Goal: Task Accomplishment & Management: Manage account settings

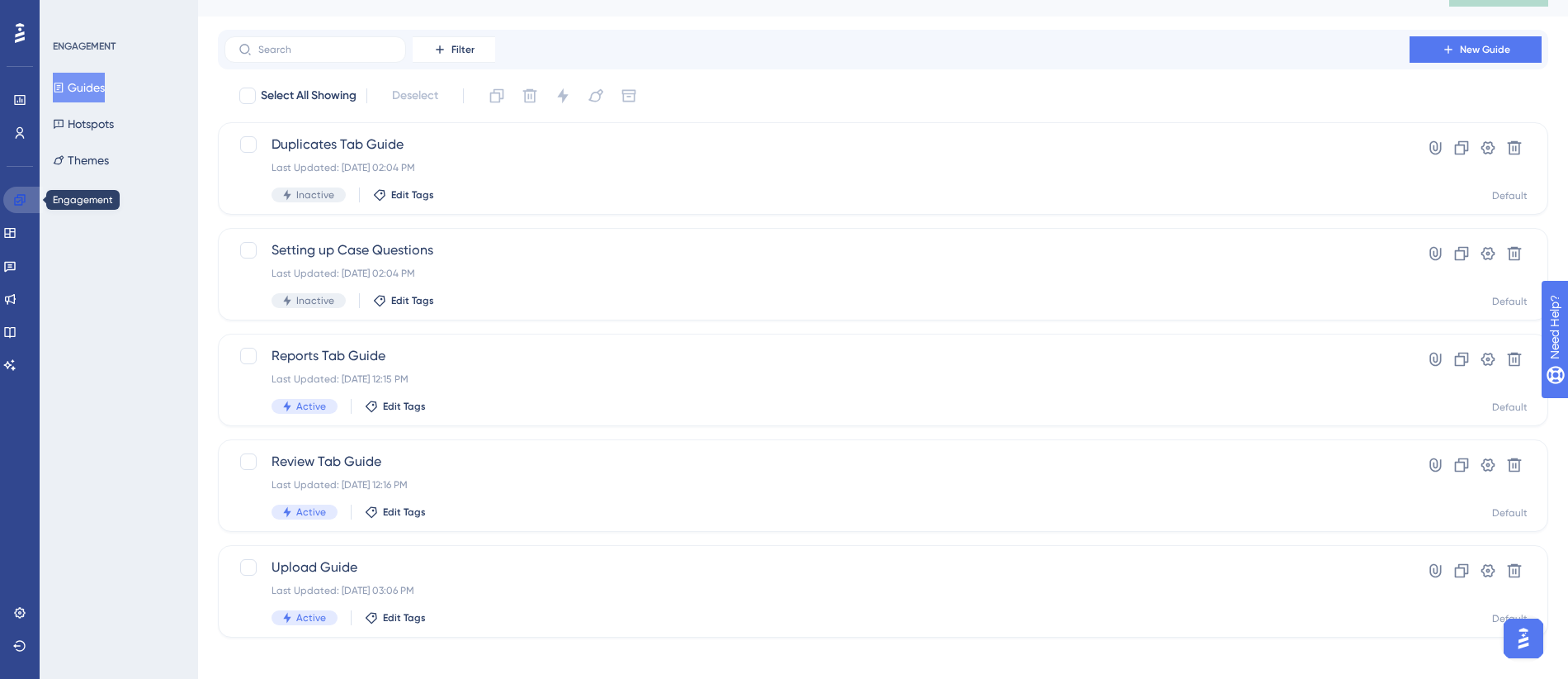
click at [16, 201] on icon at bounding box center [20, 200] width 13 height 13
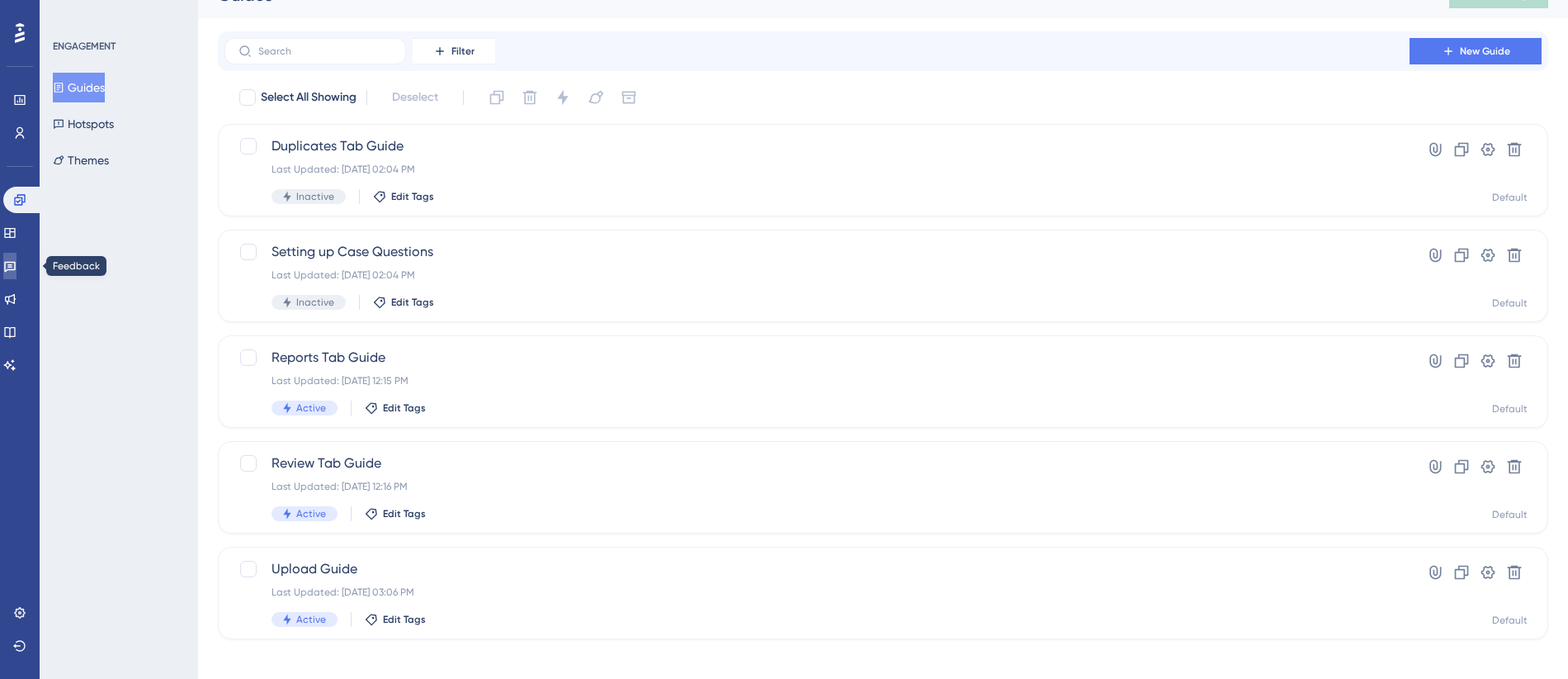
click at [15, 268] on icon at bounding box center [10, 267] width 12 height 11
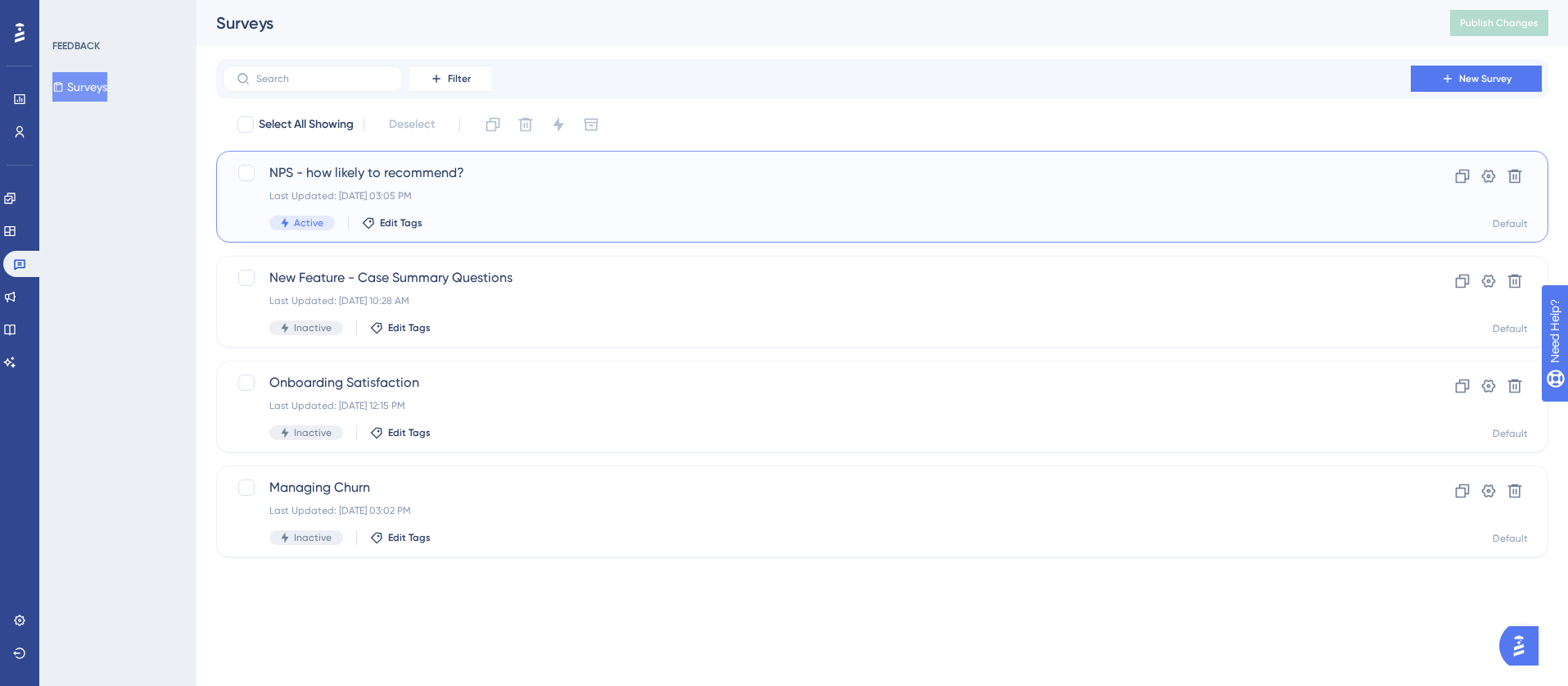
click at [593, 228] on div "Active Edit Tags" at bounding box center [816, 223] width 1094 height 15
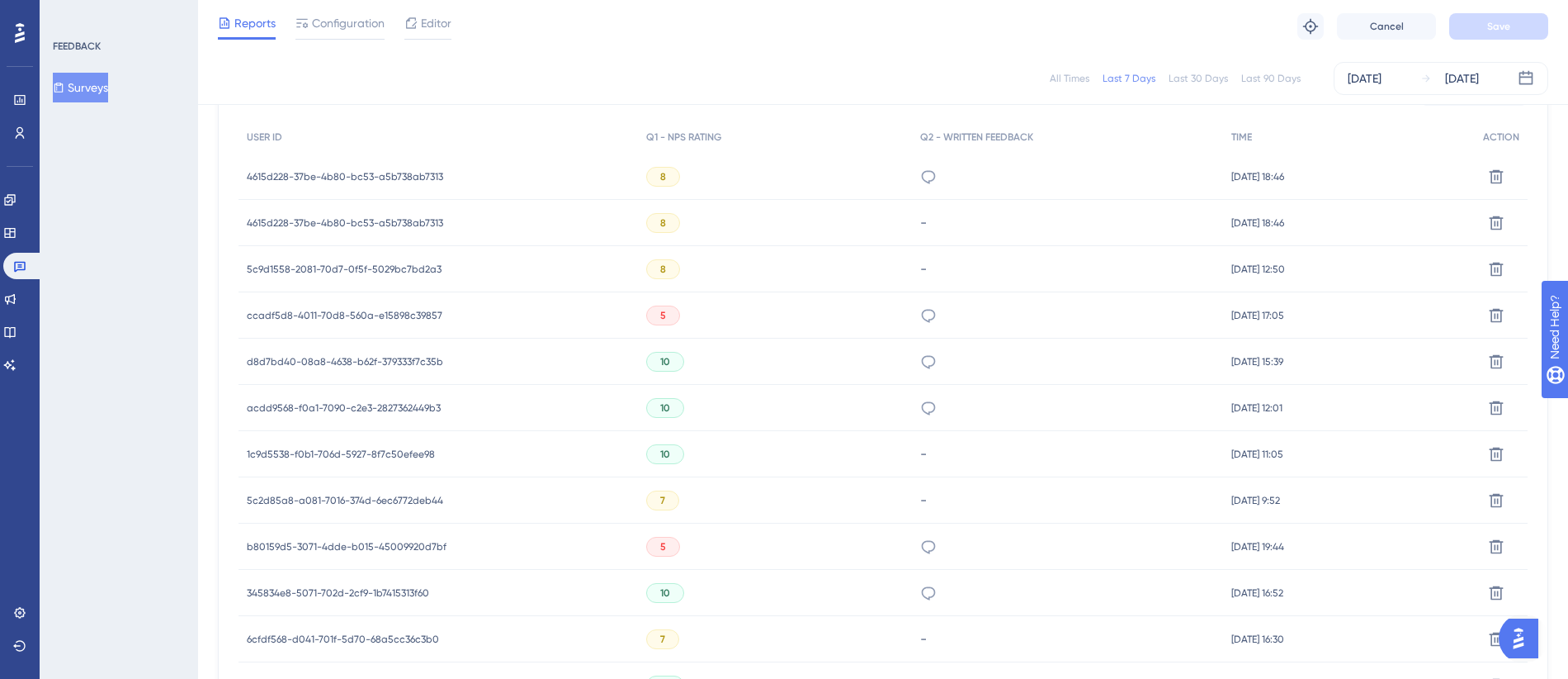
scroll to position [455, 0]
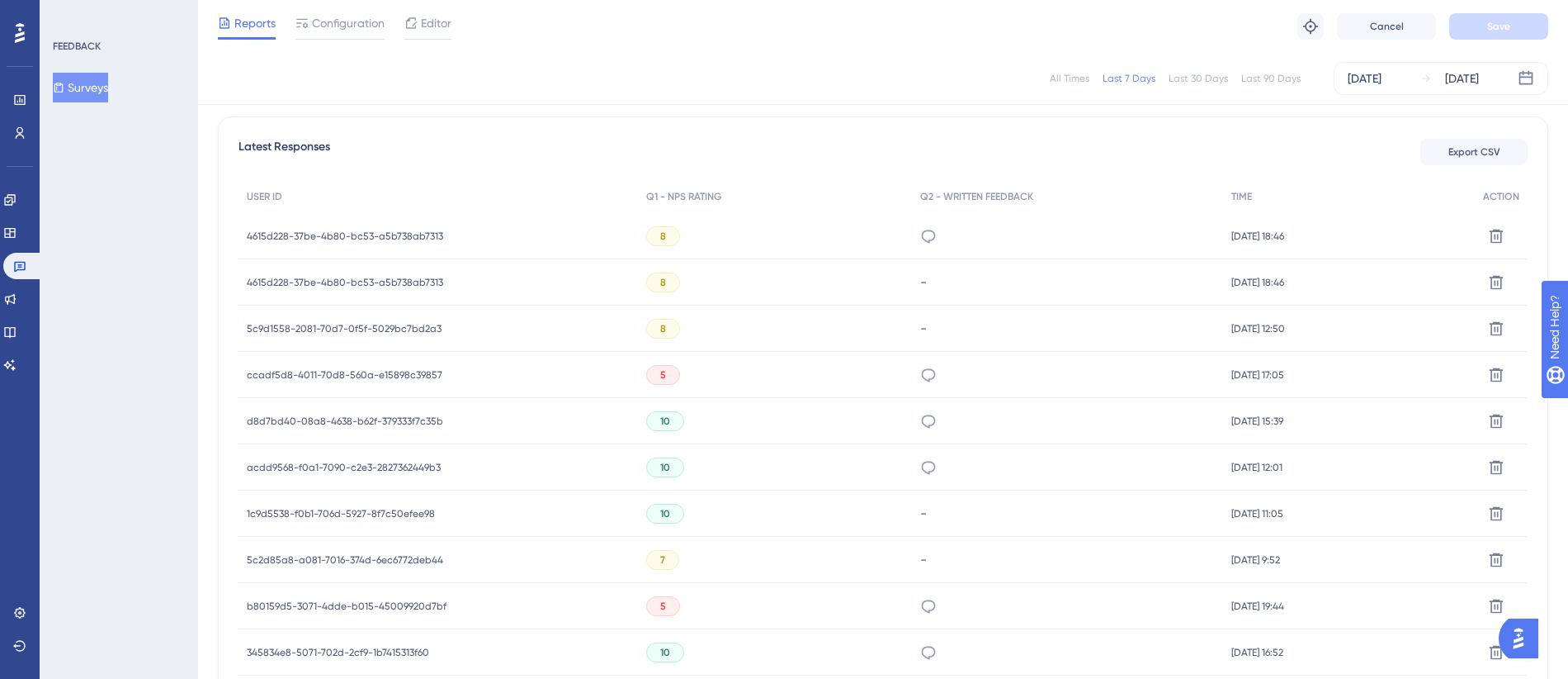
drag, startPoint x: 1073, startPoint y: 395, endPoint x: 1064, endPoint y: 395, distance: 9.0
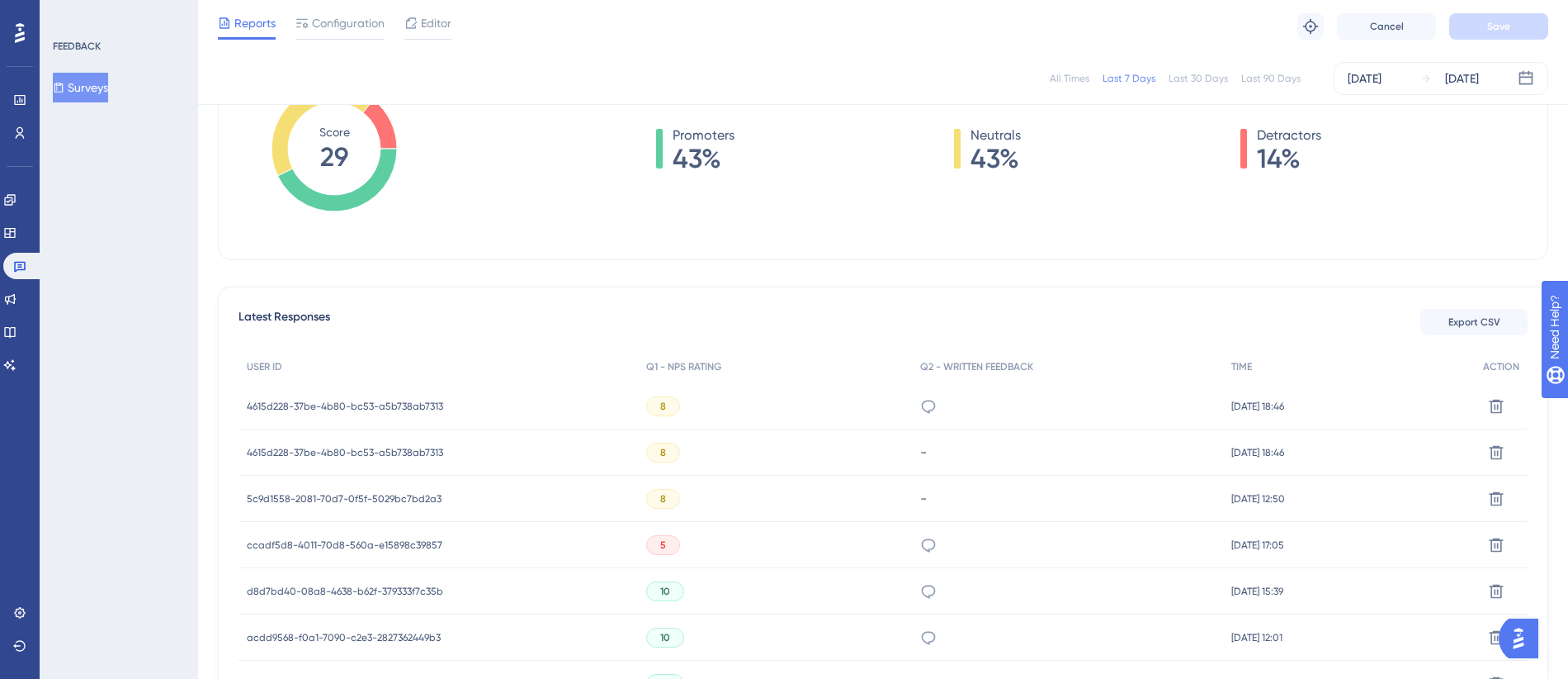
scroll to position [0, 0]
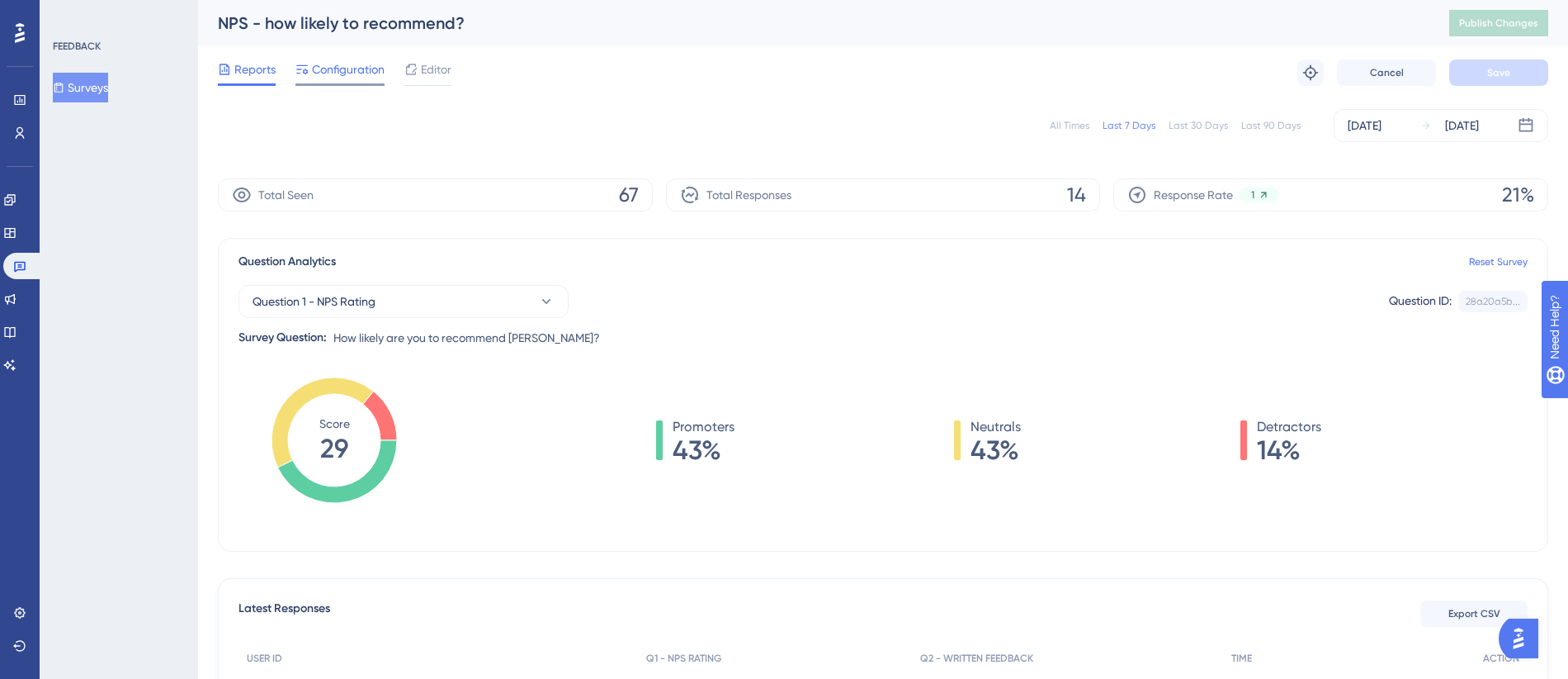
click at [329, 76] on span "Configuration" at bounding box center [348, 69] width 73 height 20
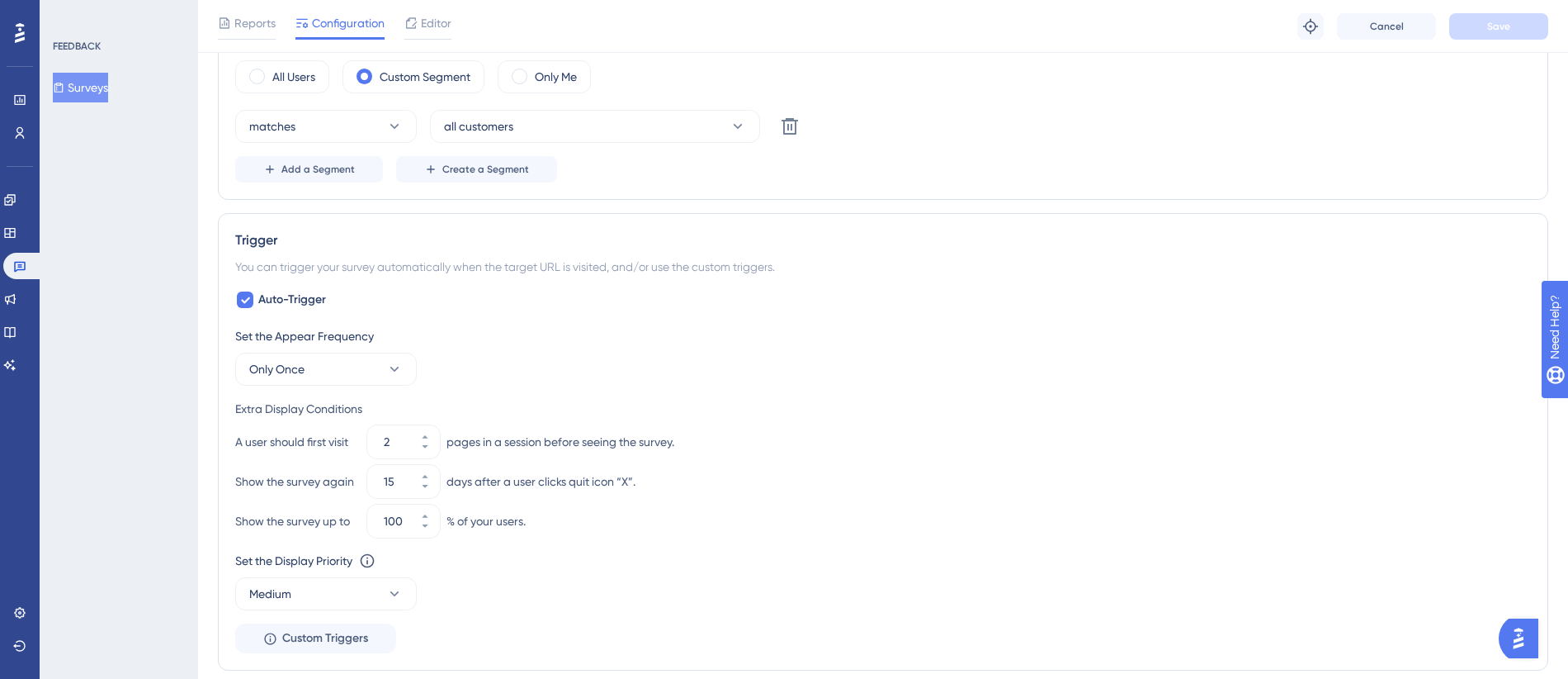
scroll to position [837, 0]
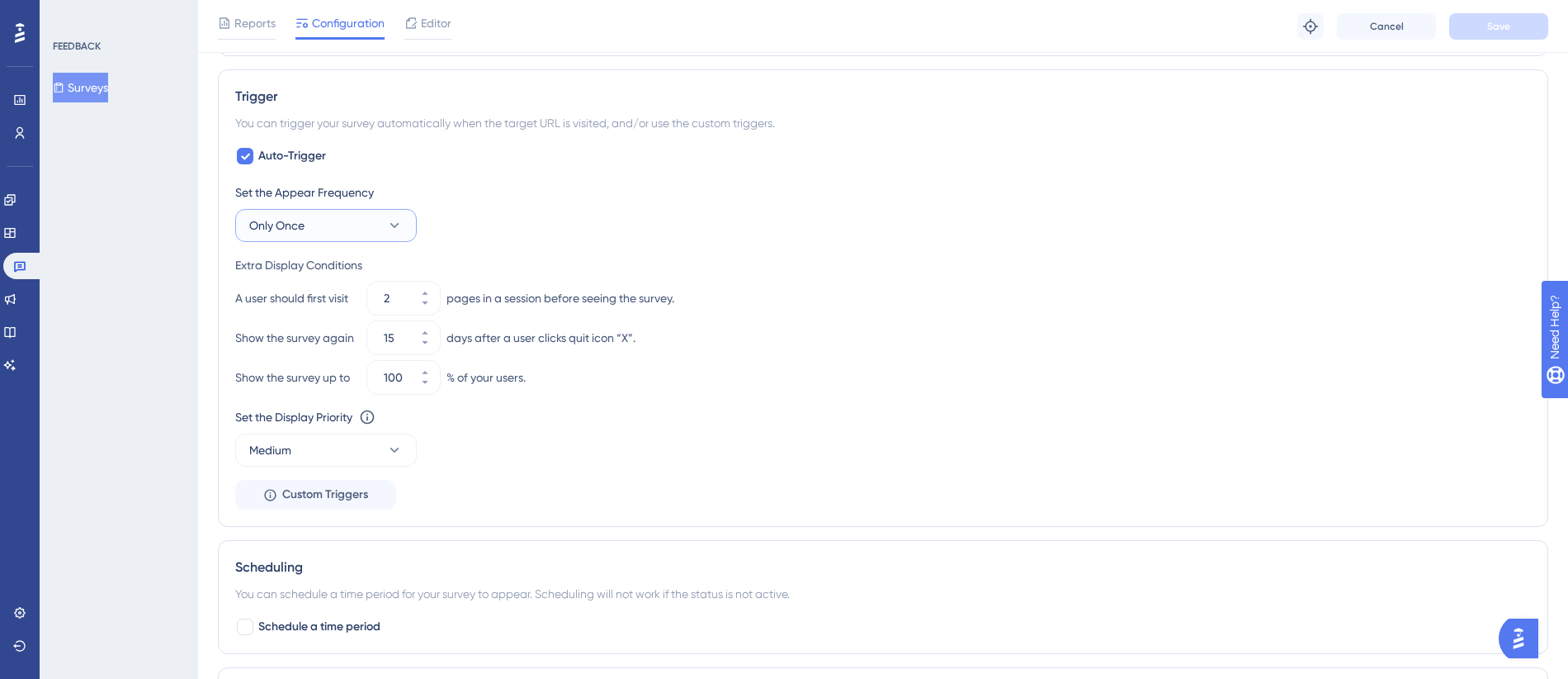
click at [346, 230] on button "Only Once" at bounding box center [326, 225] width 182 height 33
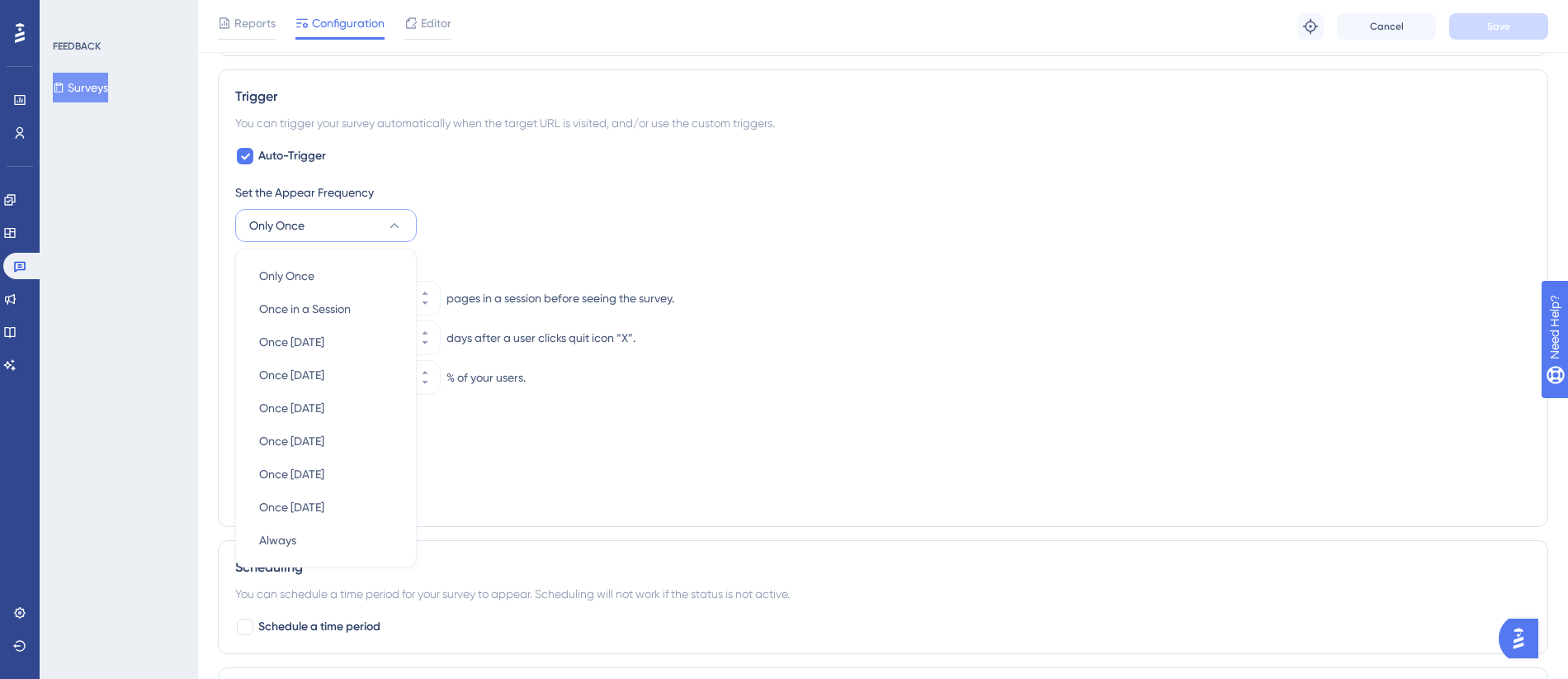
scroll to position [906, 0]
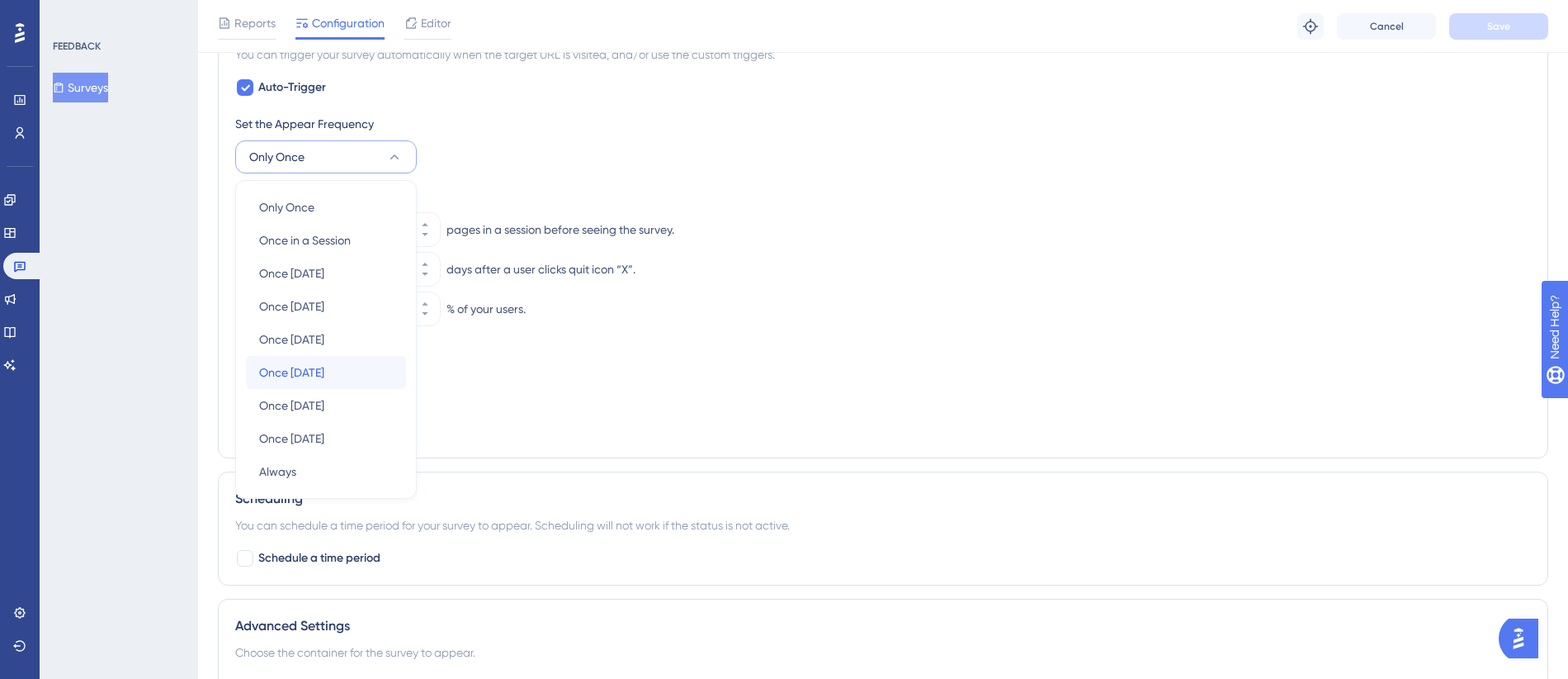
click at [373, 373] on div "Once [DATE] Once [DATE]" at bounding box center [326, 373] width 133 height 33
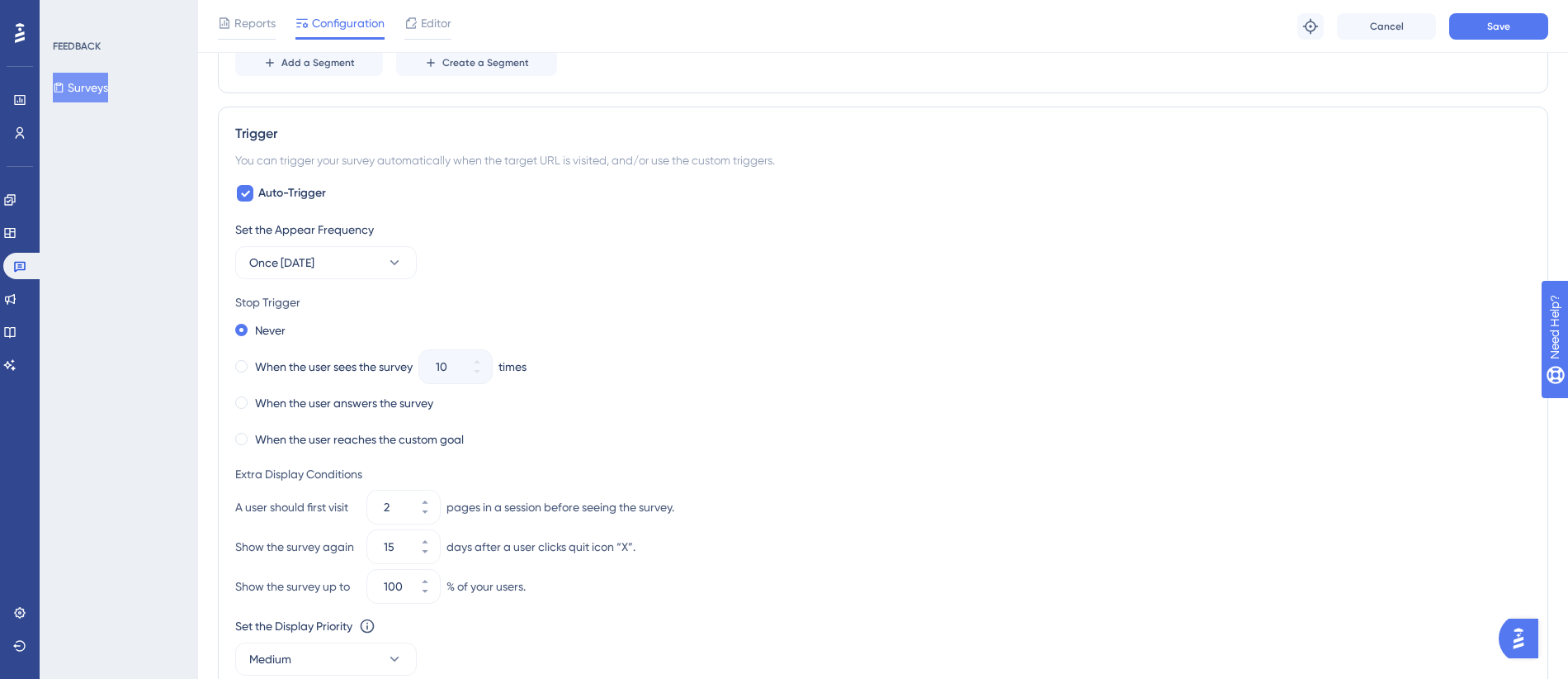
scroll to position [803, 0]
click at [338, 269] on button "Once [DATE]" at bounding box center [326, 259] width 182 height 33
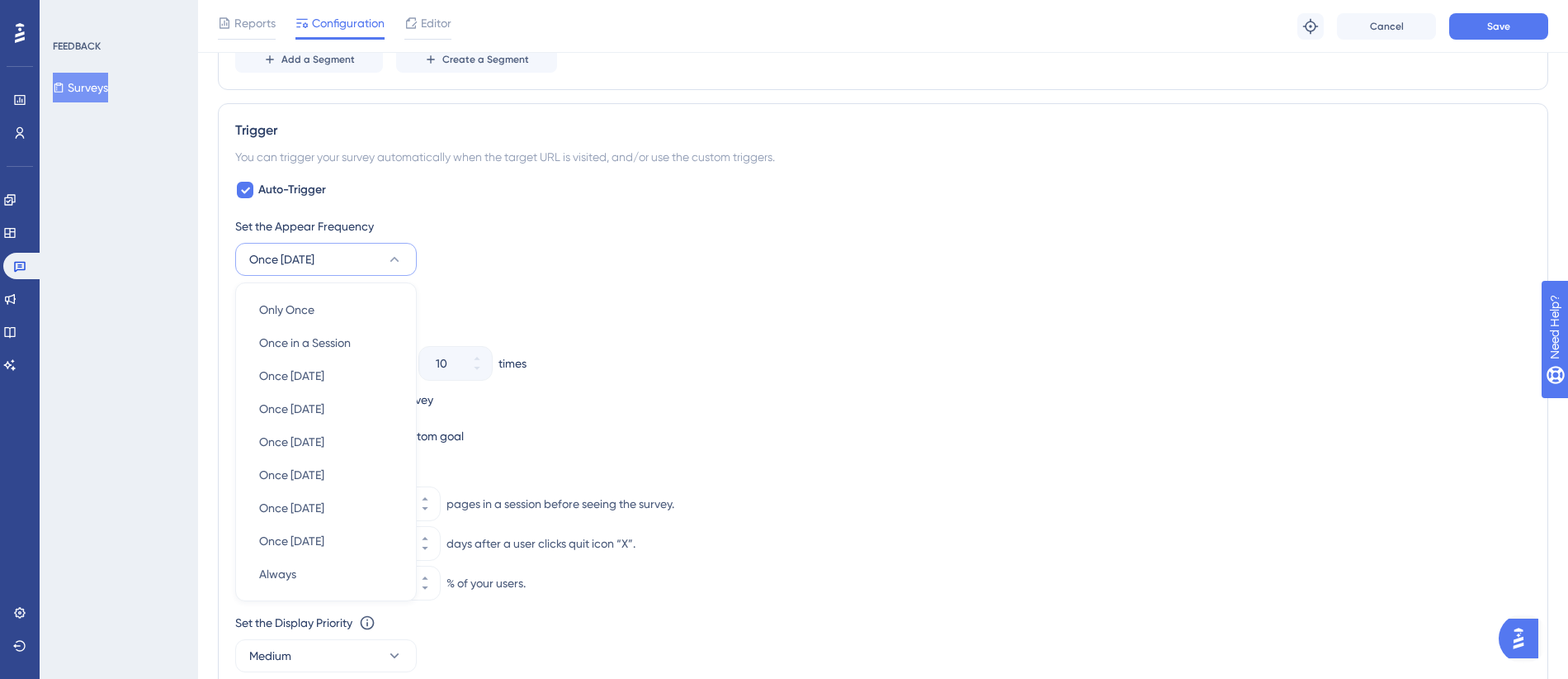
scroll to position [905, 0]
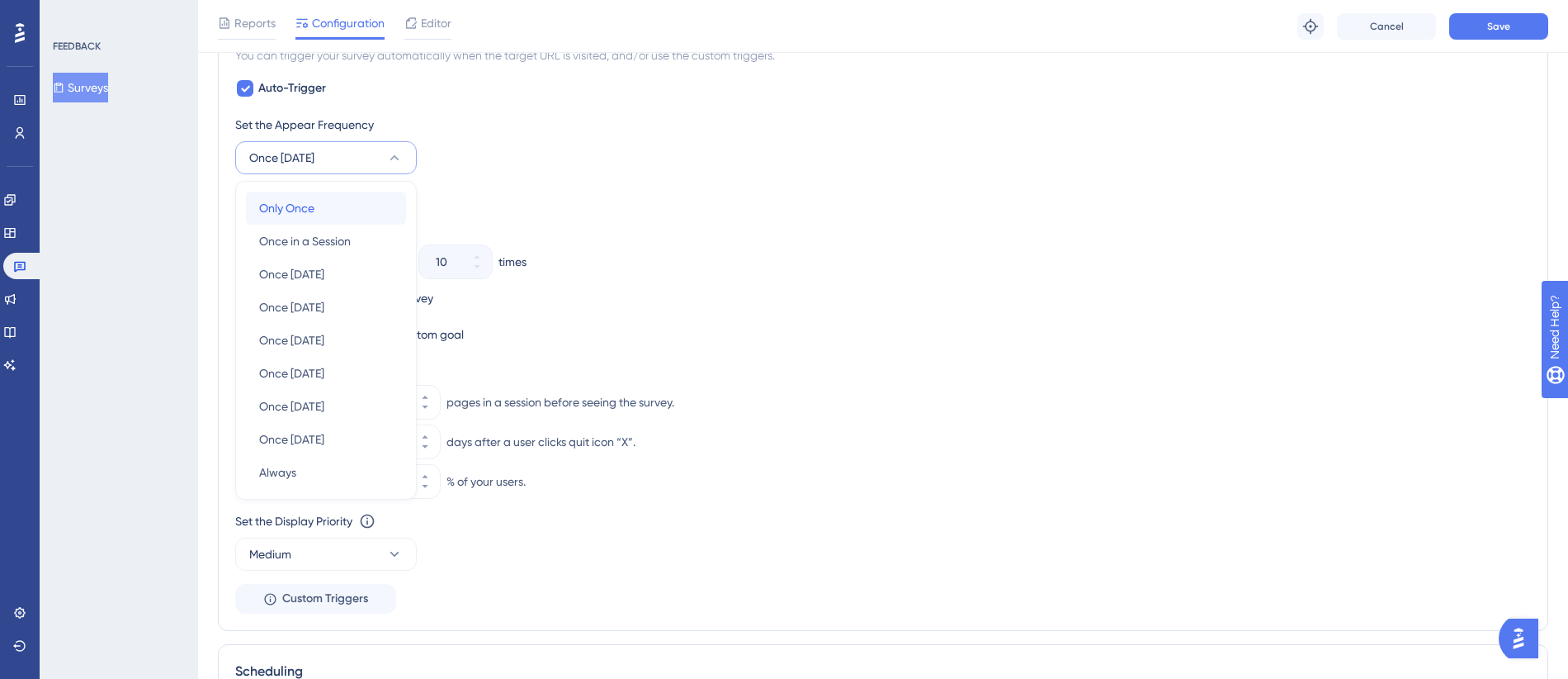
click at [332, 206] on div "Only Once Only Once" at bounding box center [326, 209] width 133 height 33
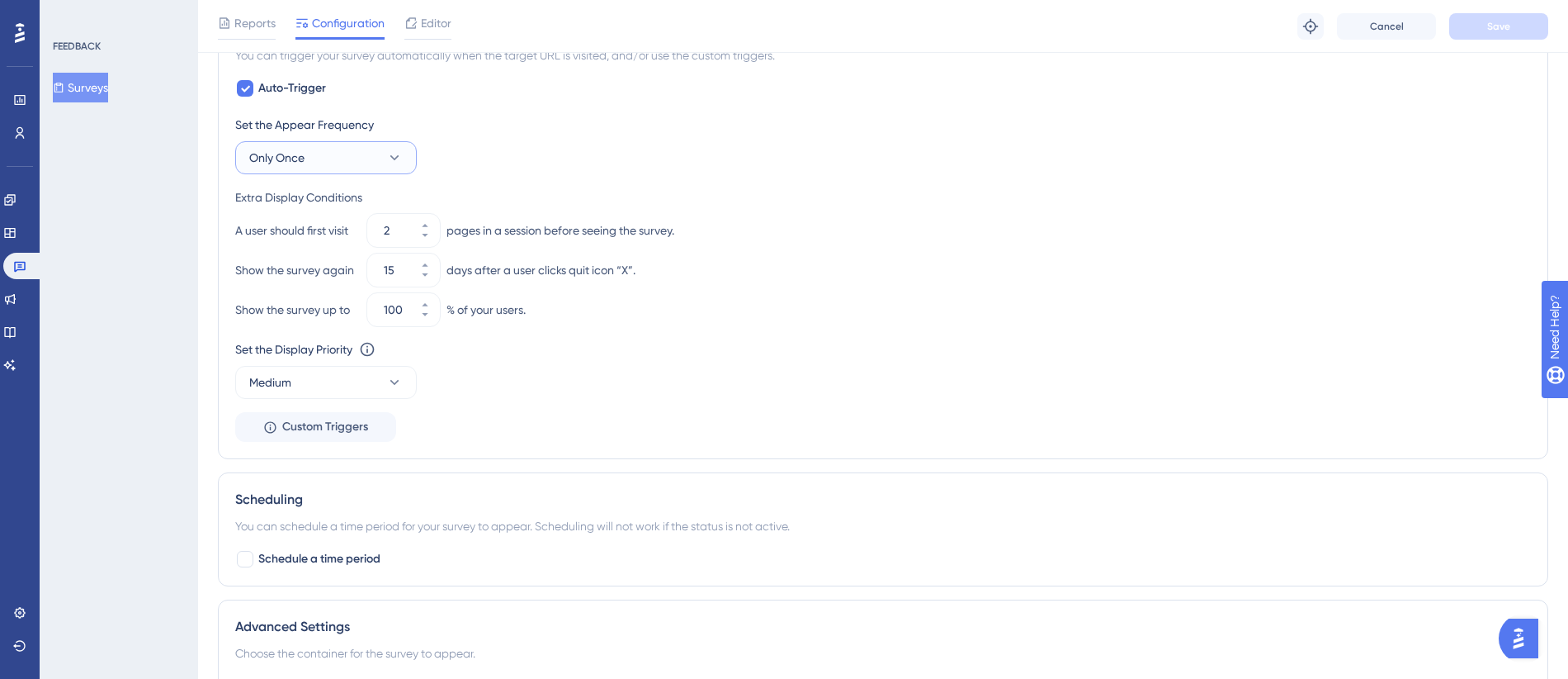
click at [344, 156] on button "Only Once" at bounding box center [326, 158] width 182 height 33
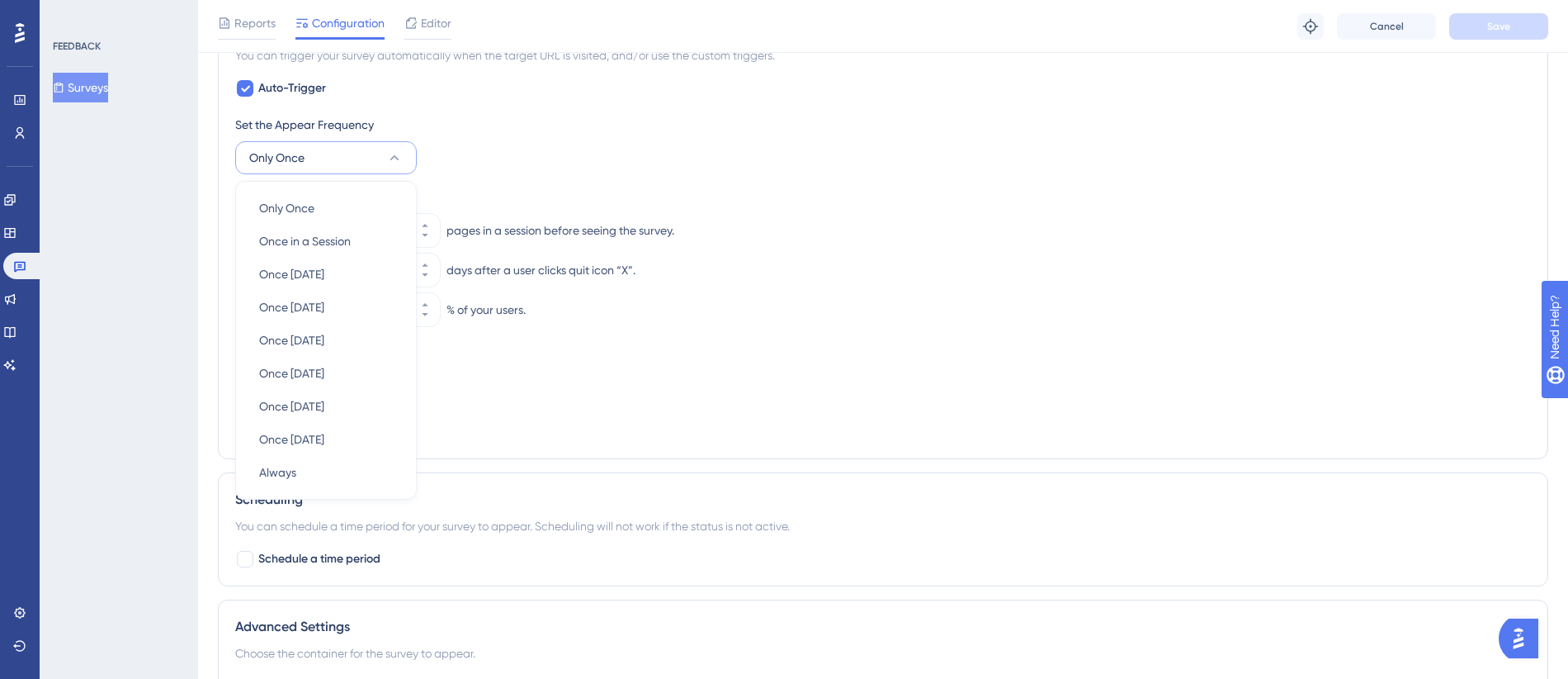
scroll to position [906, 0]
click at [329, 358] on div "Once [DATE] Once [DATE]" at bounding box center [326, 373] width 133 height 33
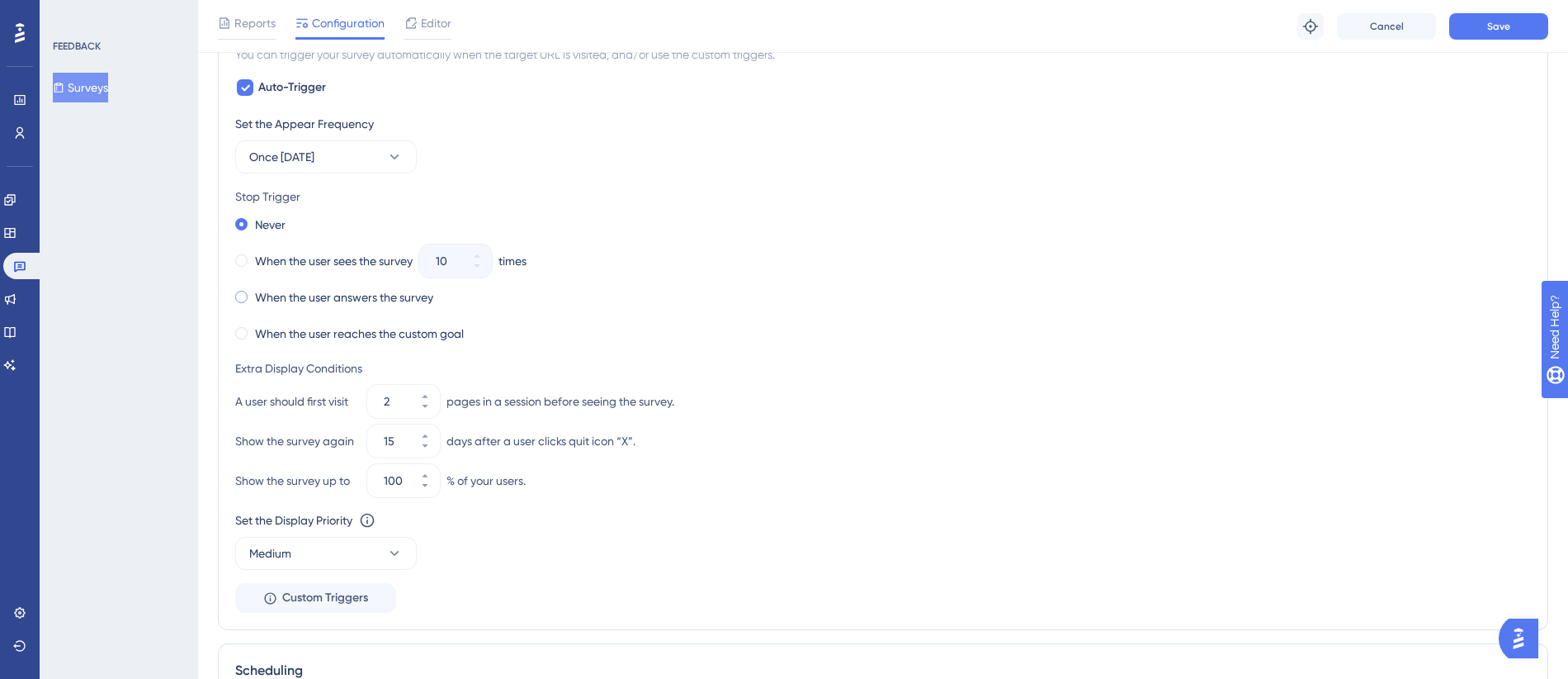
click at [392, 295] on label "When the user answers the survey" at bounding box center [344, 297] width 178 height 20
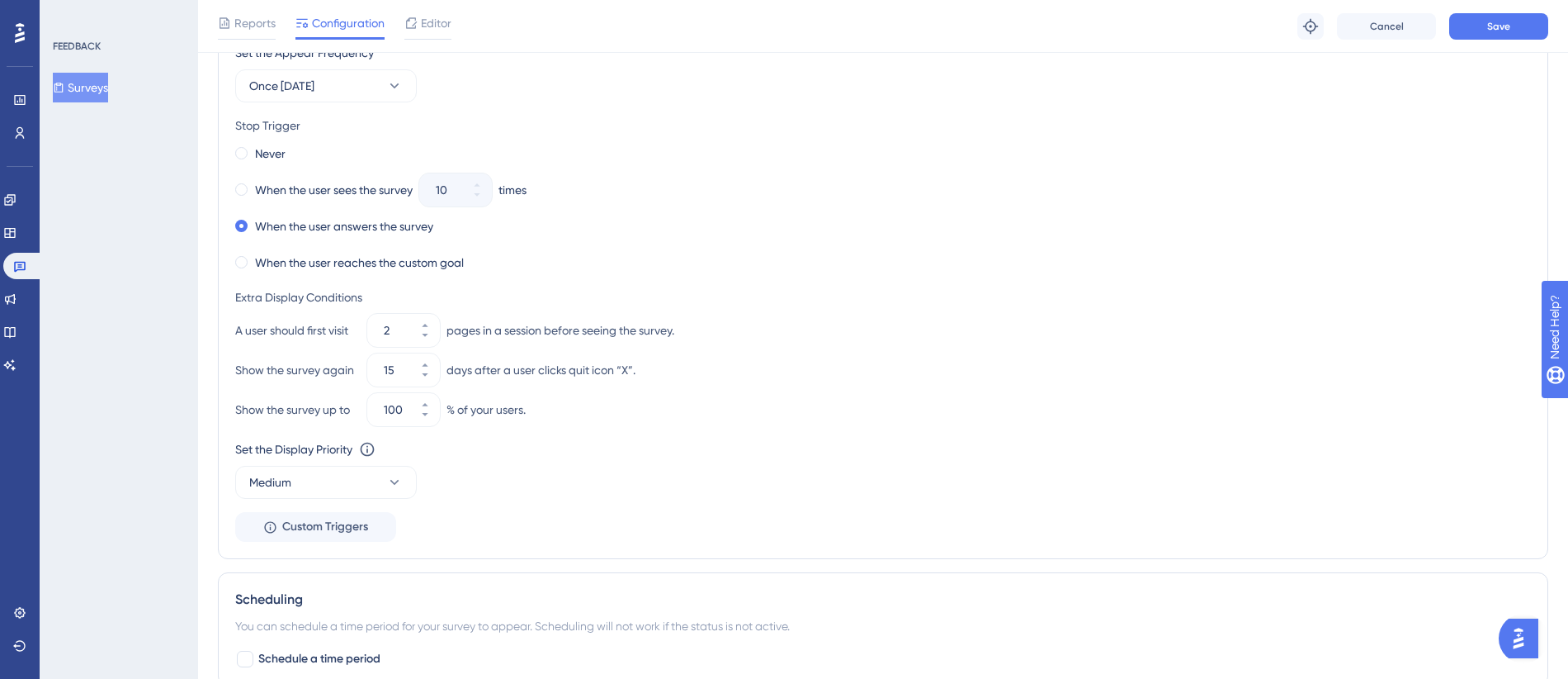
scroll to position [973, 0]
drag, startPoint x: 504, startPoint y: 264, endPoint x: 212, endPoint y: 124, distance: 323.8
click at [309, 135] on div "Stop Trigger" at bounding box center [883, 129] width 1295 height 20
drag, startPoint x: 231, startPoint y: 126, endPoint x: 469, endPoint y: 294, distance: 291.3
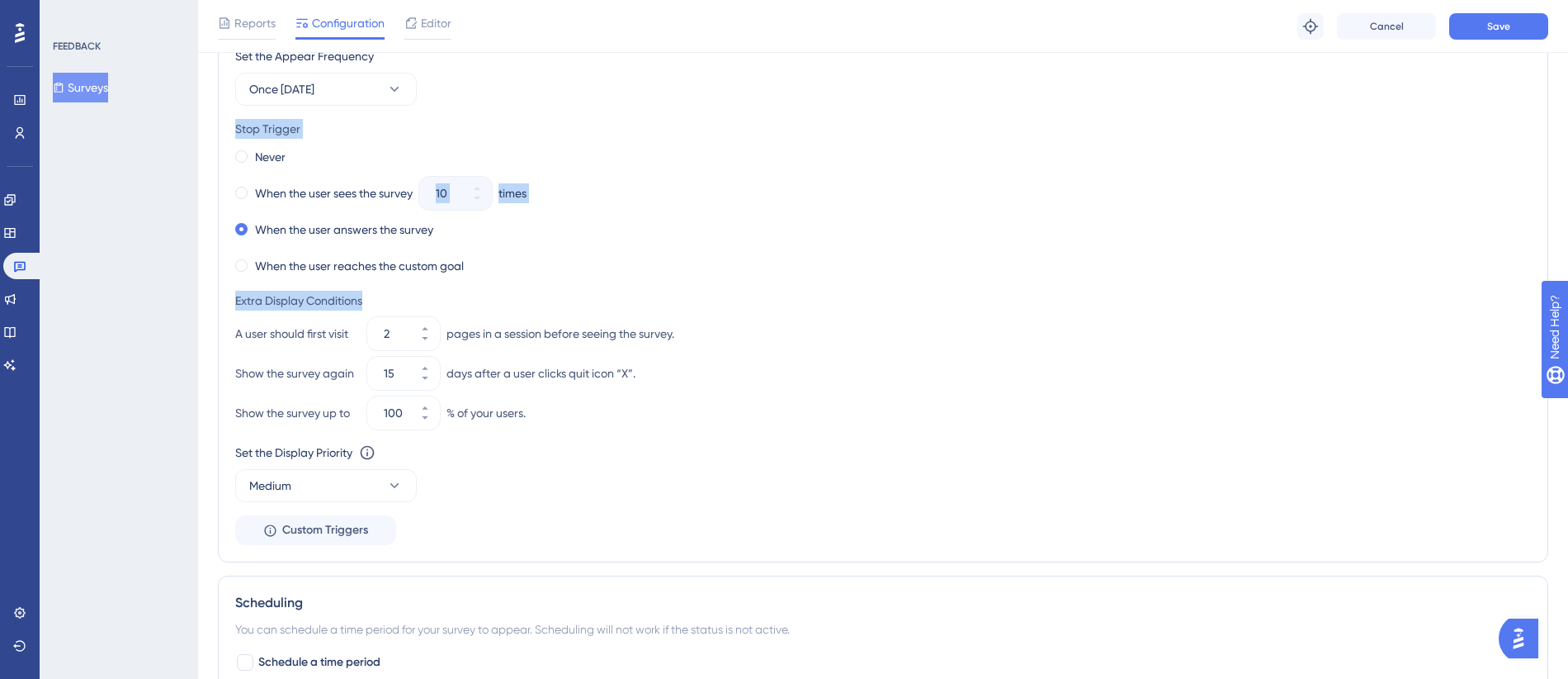
click at [469, 294] on div "Trigger You can trigger your survey automatically when the target URL is visite…" at bounding box center [883, 248] width 1330 height 629
click at [651, 258] on div "When the user reaches the custom goal" at bounding box center [883, 266] width 1295 height 23
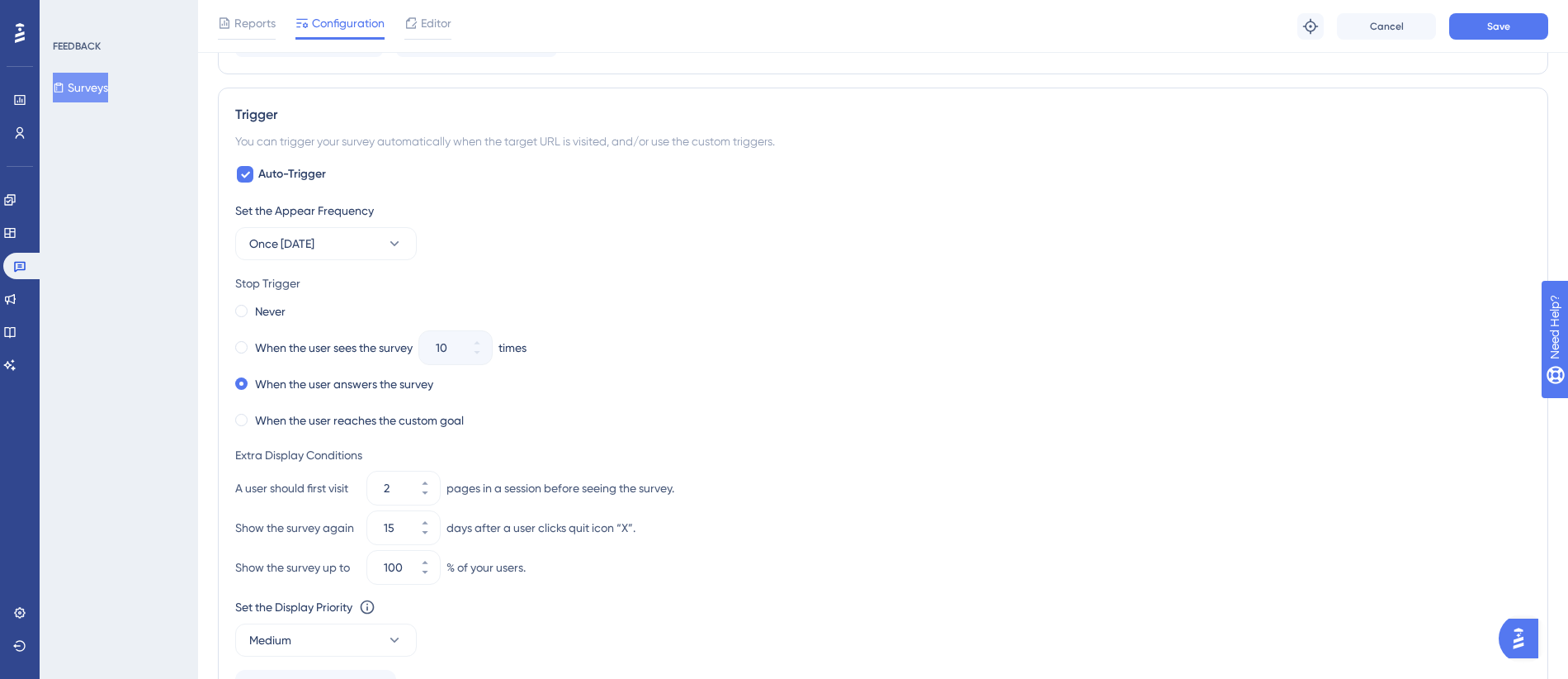
scroll to position [1190, 0]
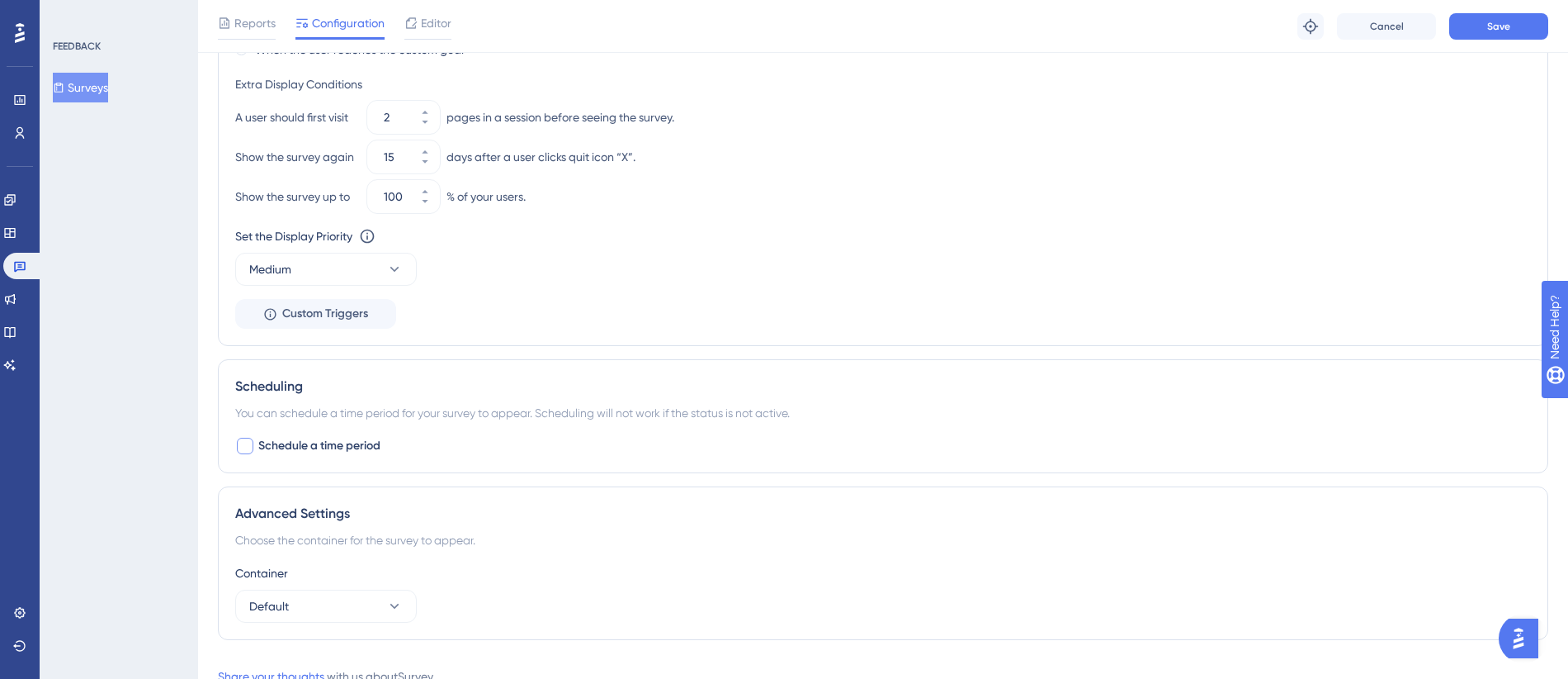
click at [353, 441] on span "Schedule a time period" at bounding box center [319, 446] width 123 height 20
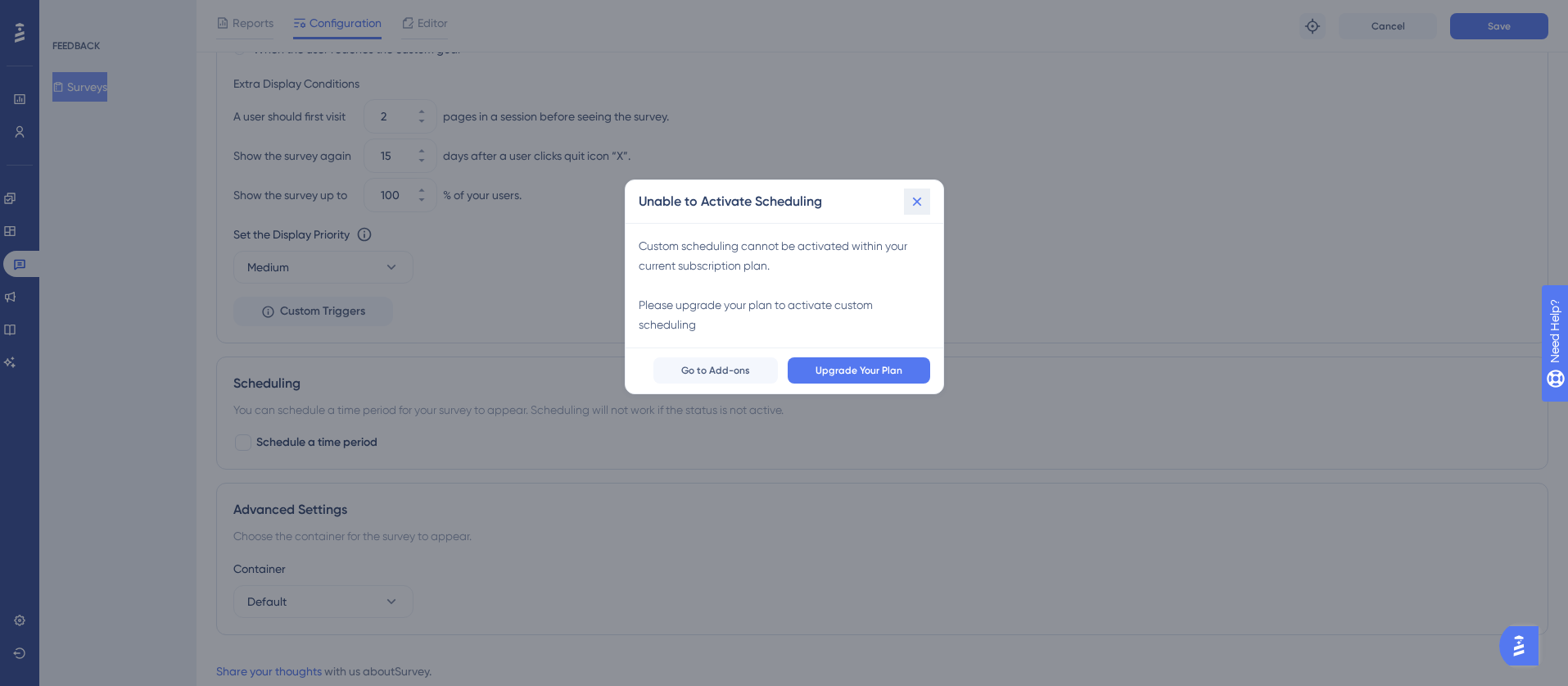
click at [913, 213] on button at bounding box center [917, 202] width 26 height 26
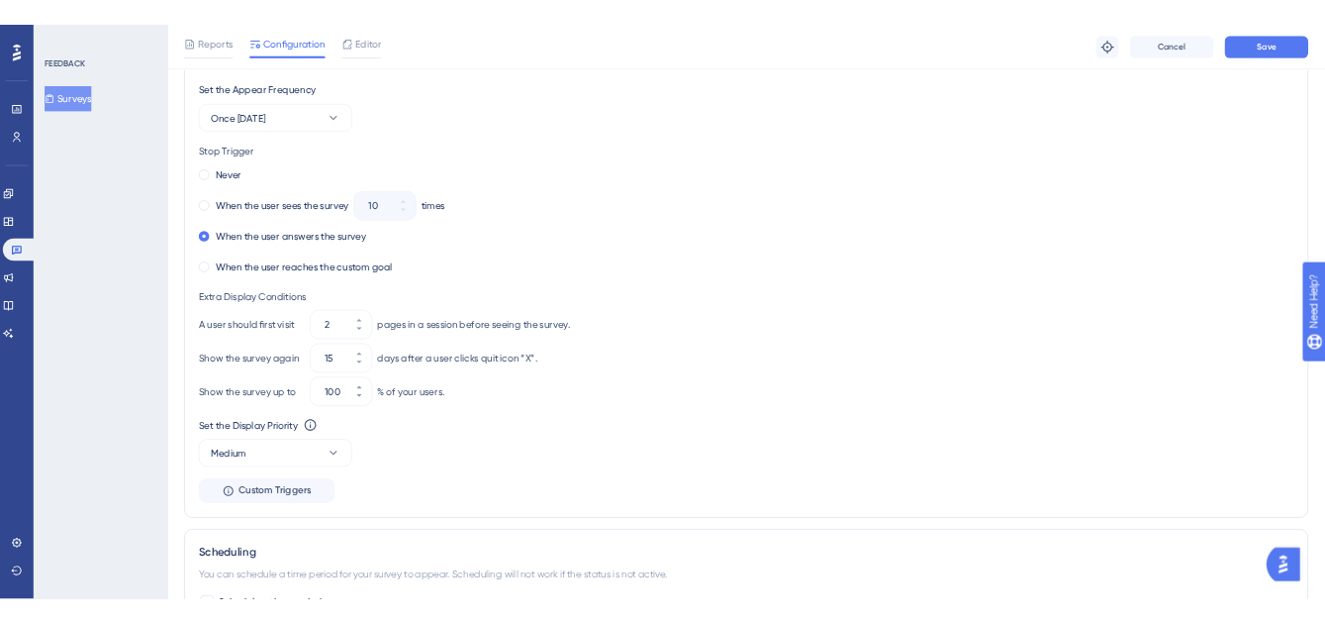
scroll to position [0, 0]
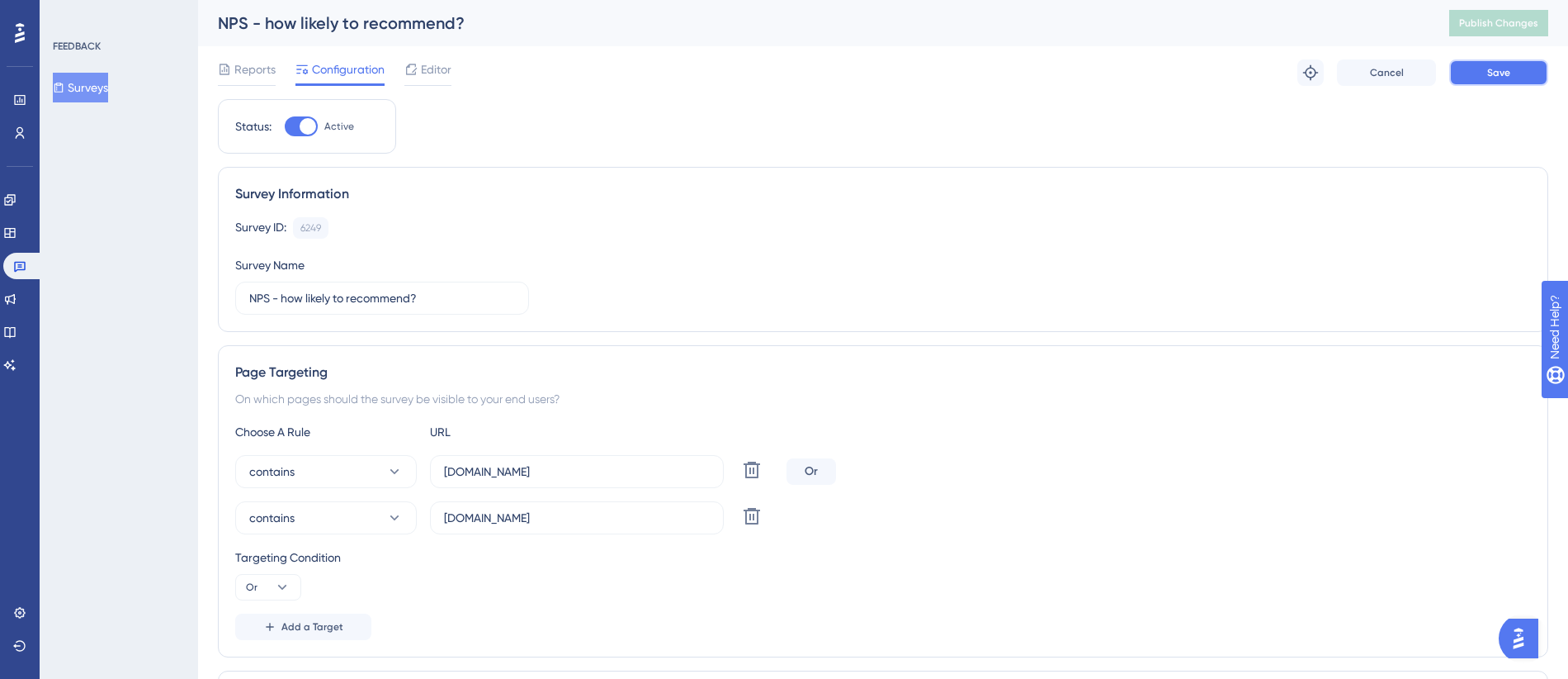
click at [1500, 69] on span "Save" at bounding box center [1499, 73] width 23 height 13
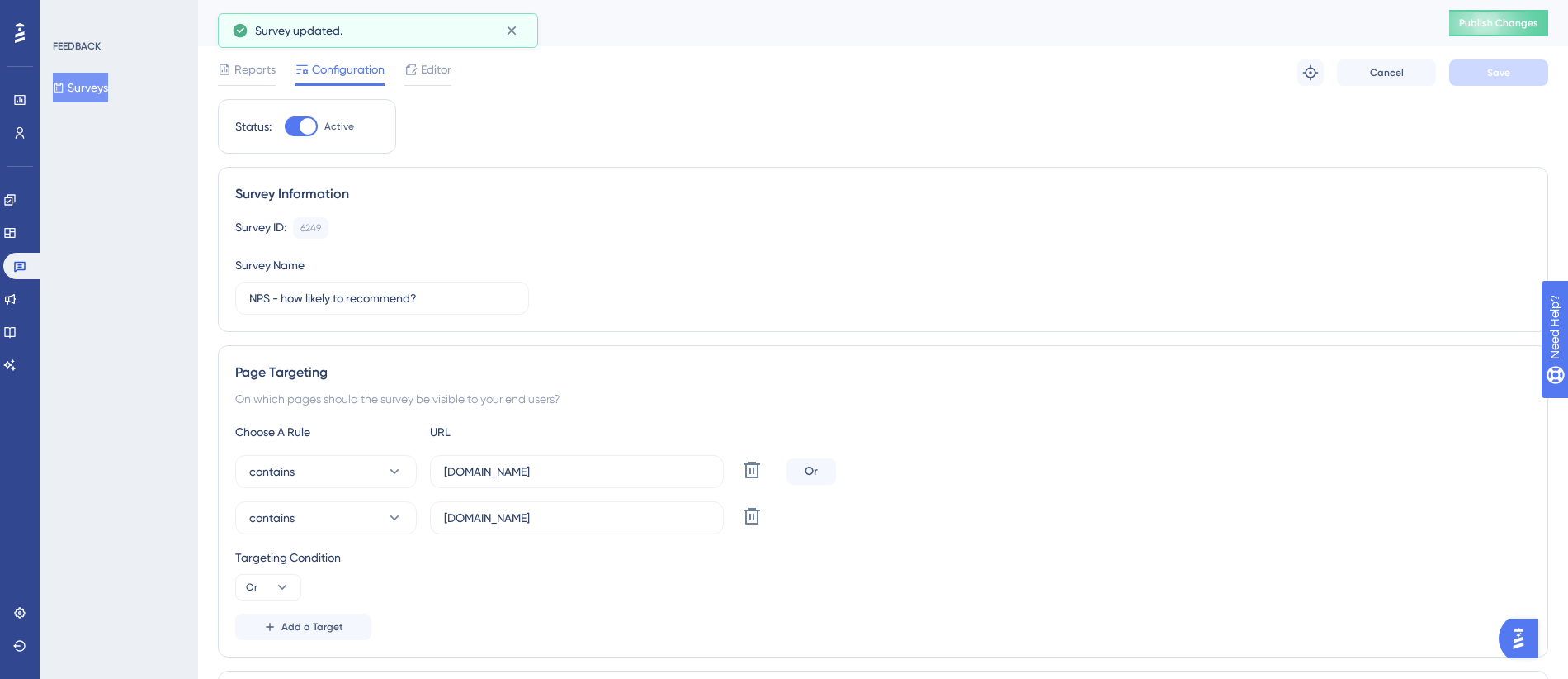
click at [1512, 44] on div "NPS - how likely to recommend? Publish Changes" at bounding box center [883, 23] width 1370 height 46
click at [1507, 33] on button "Publish Changes" at bounding box center [1498, 23] width 99 height 27
